Goal: Transaction & Acquisition: Purchase product/service

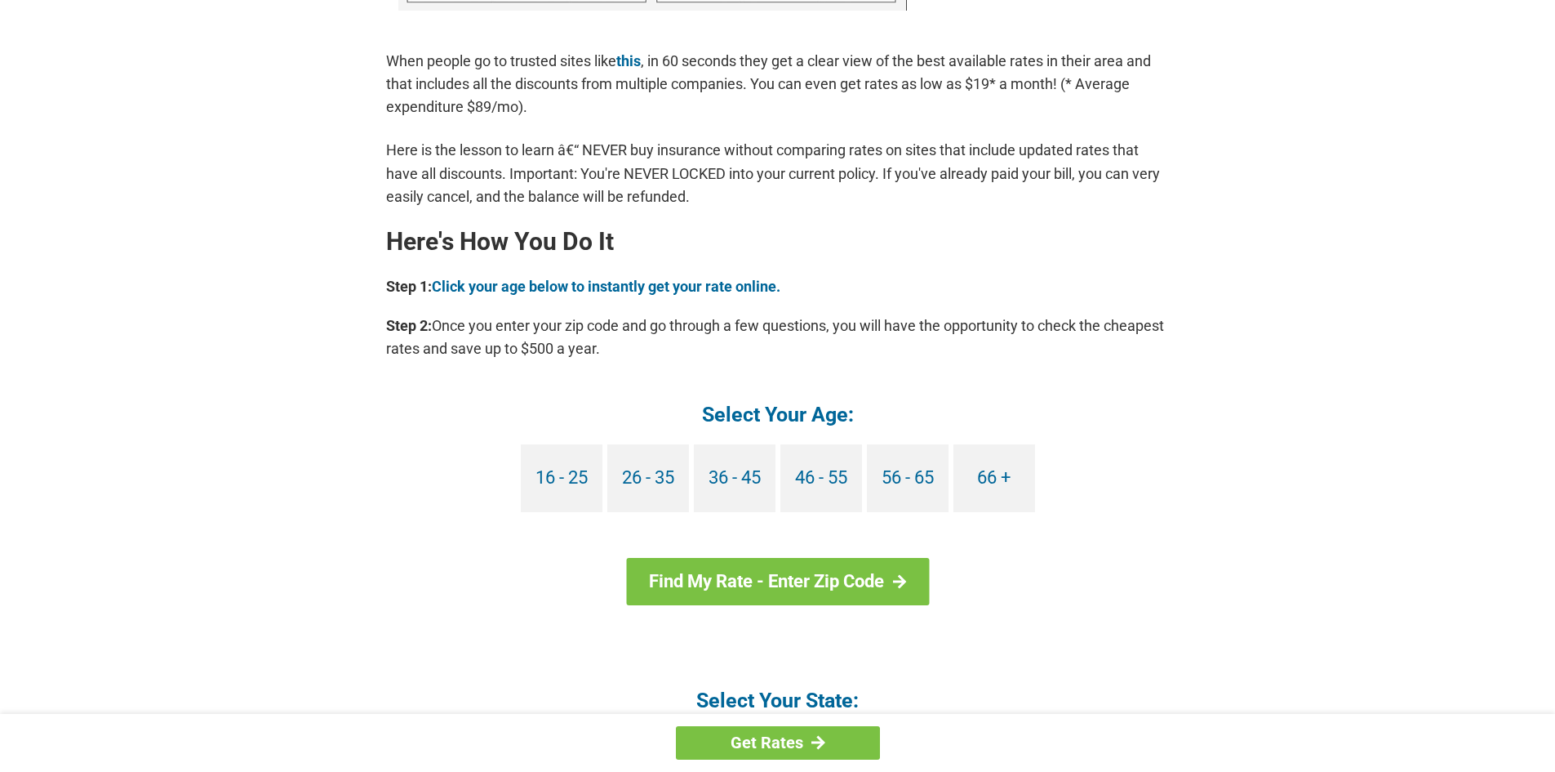
scroll to position [1306, 0]
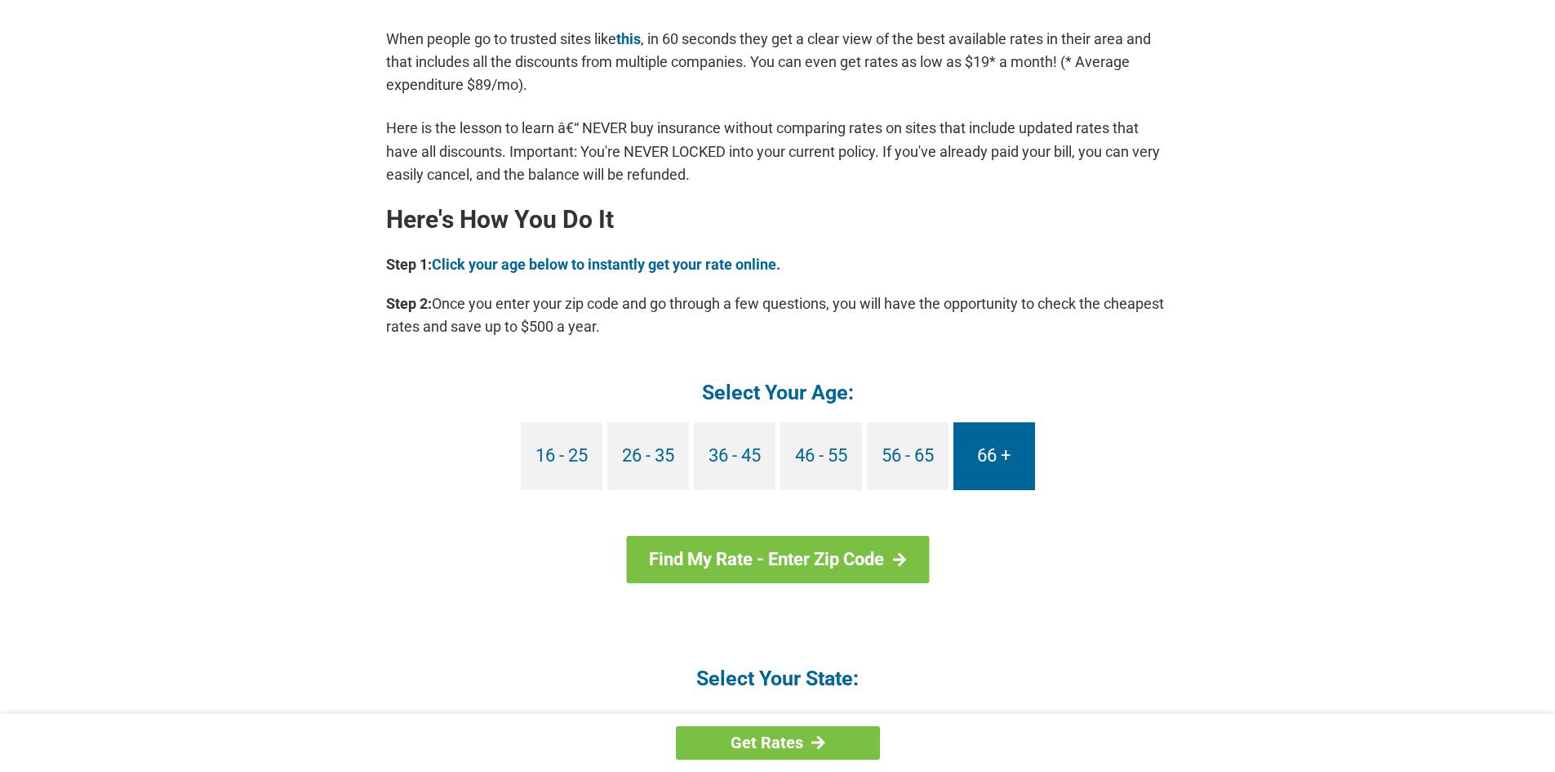
click at [995, 456] on link "66 +" at bounding box center [995, 456] width 82 height 68
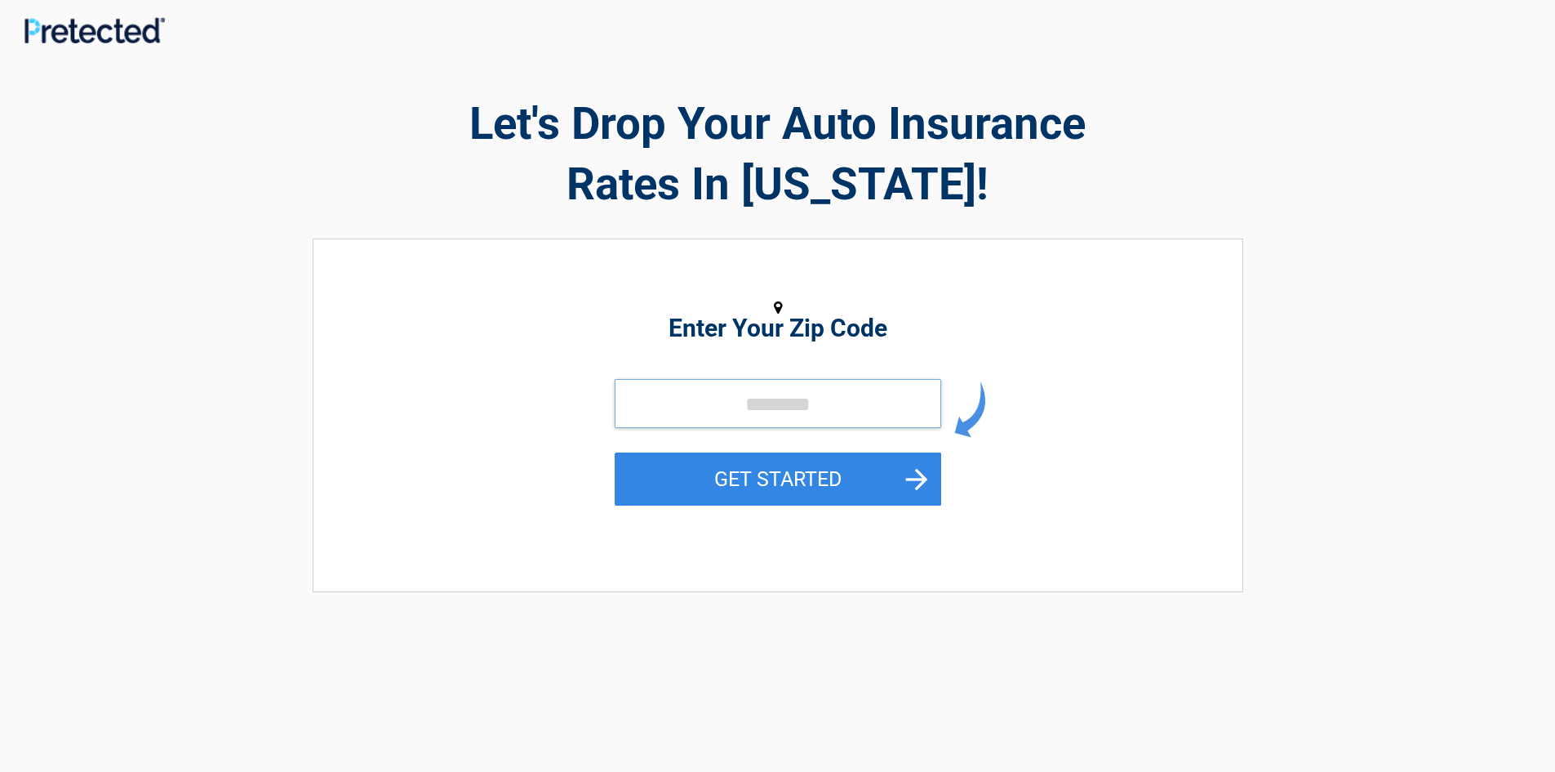
drag, startPoint x: 845, startPoint y: 398, endPoint x: 906, endPoint y: 386, distance: 62.4
click at [844, 399] on input "tel" at bounding box center [778, 403] width 327 height 49
click at [808, 396] on input "tel" at bounding box center [778, 403] width 327 height 49
type input "*****"
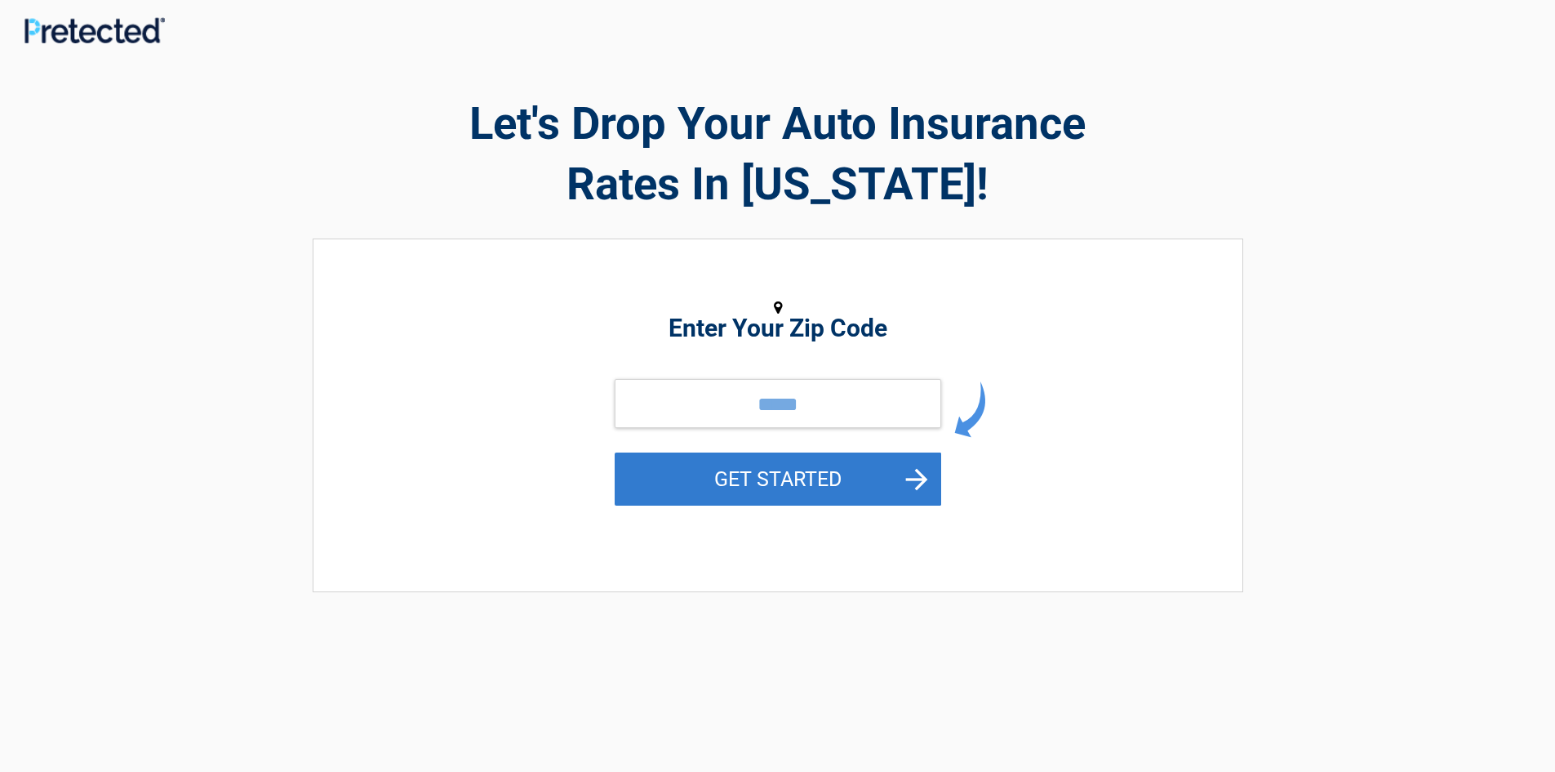
click at [832, 485] on button "GET STARTED" at bounding box center [778, 478] width 327 height 53
